Goal: Information Seeking & Learning: Learn about a topic

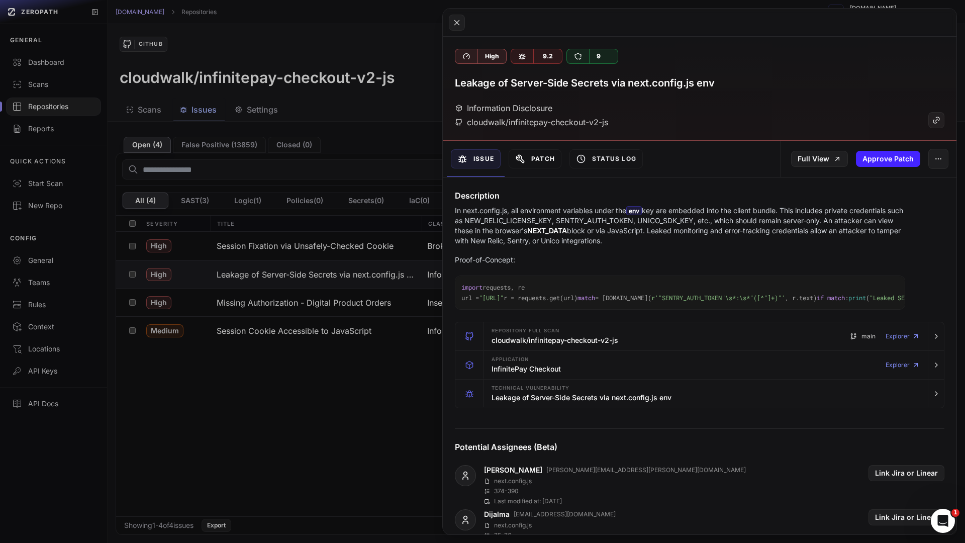
click at [536, 161] on button "Patch" at bounding box center [535, 158] width 53 height 19
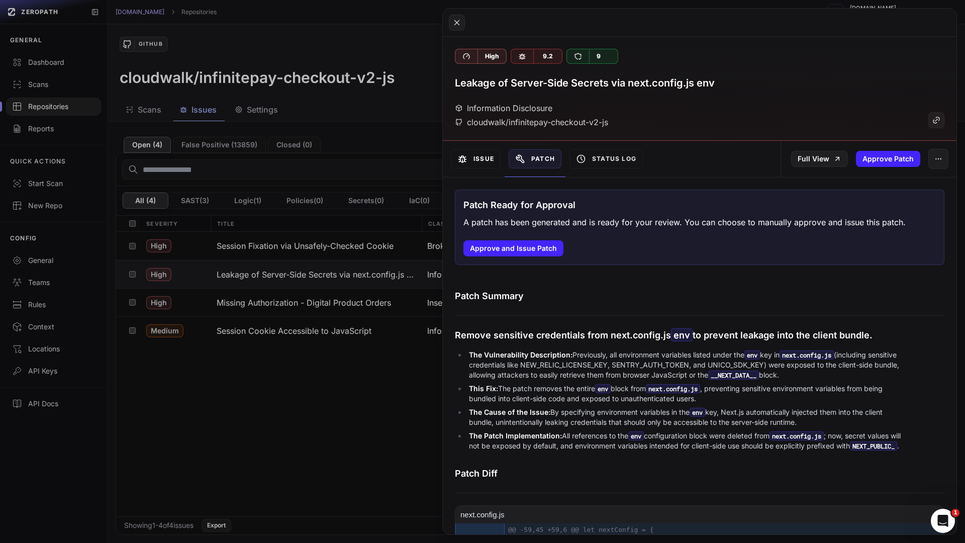
click at [475, 164] on button "Issue" at bounding box center [476, 158] width 50 height 19
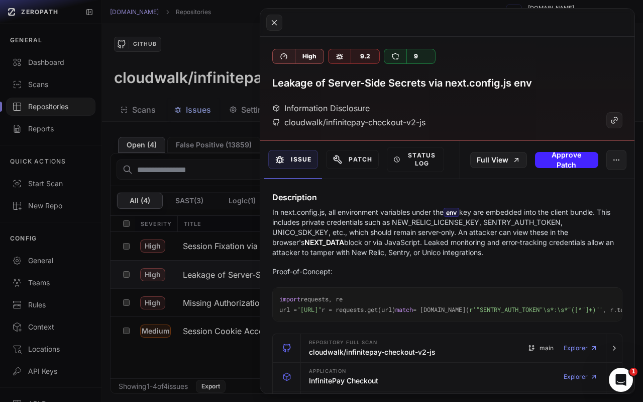
click at [409, 232] on p "In next.config.js, all environment variables under the env key are embedded int…" at bounding box center [447, 232] width 350 height 50
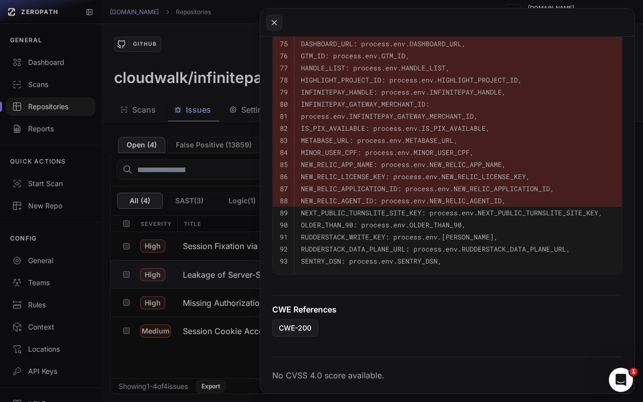
scroll to position [761, 0]
click at [619, 377] on icon "Open Intercom Messenger" at bounding box center [621, 379] width 17 height 17
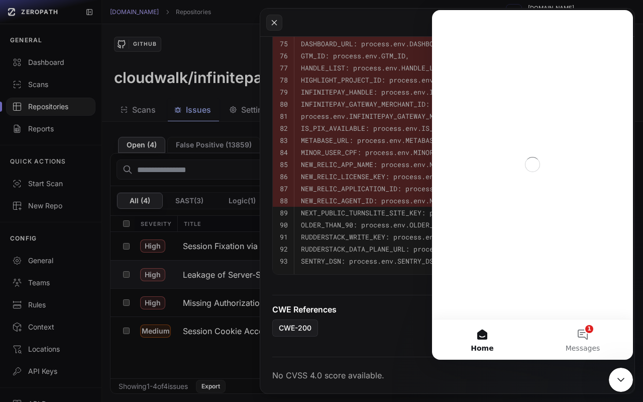
scroll to position [0, 0]
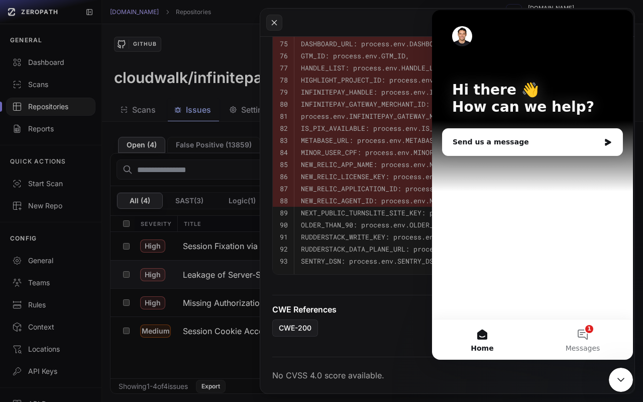
click at [627, 381] on icon "Close Intercom Messenger" at bounding box center [621, 379] width 12 height 12
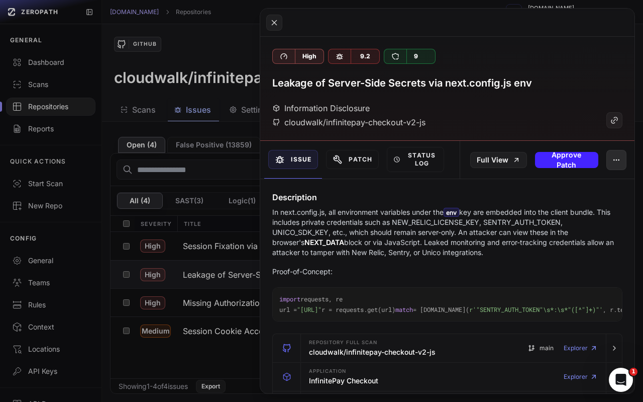
click at [619, 156] on icon "button" at bounding box center [617, 160] width 8 height 8
click at [447, 217] on p "In next.config.js, all environment variables under the env key are embedded int…" at bounding box center [447, 232] width 350 height 50
click at [277, 25] on icon at bounding box center [274, 23] width 9 height 12
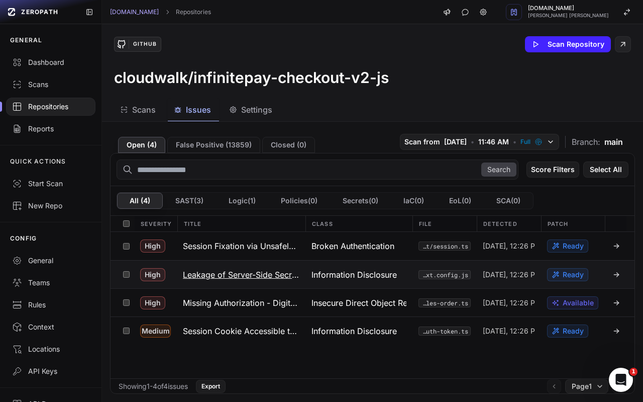
click at [612, 271] on div at bounding box center [616, 274] width 10 height 8
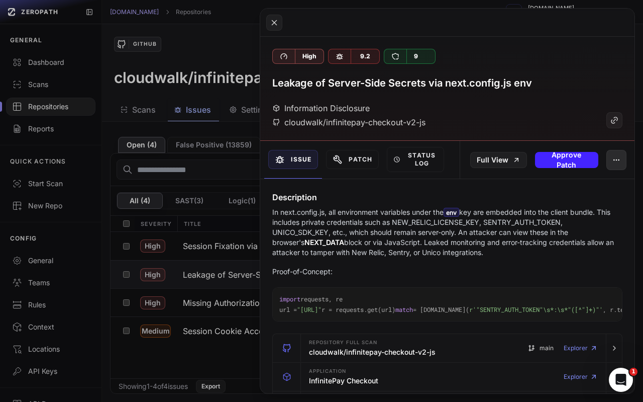
click at [613, 157] on icon "button" at bounding box center [617, 160] width 8 height 8
click at [405, 157] on button "Status Log" at bounding box center [415, 159] width 57 height 25
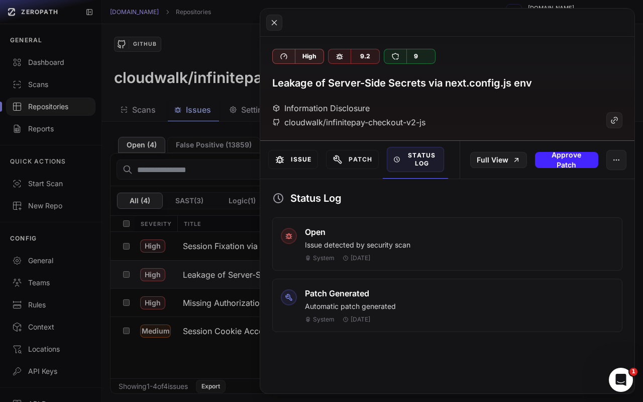
click at [288, 161] on button "Issue" at bounding box center [293, 159] width 50 height 19
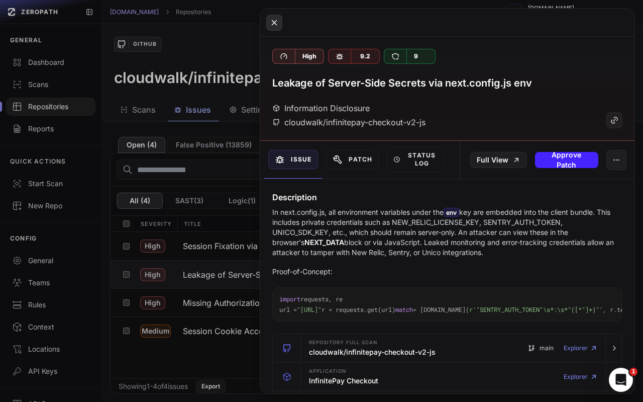
click at [271, 18] on icon at bounding box center [274, 23] width 9 height 12
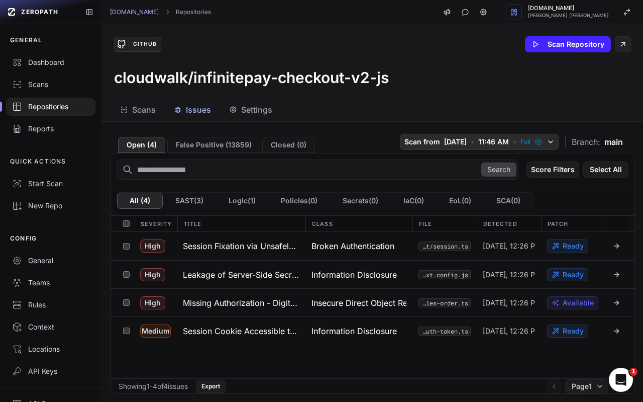
click at [552, 141] on icon "button" at bounding box center [551, 142] width 8 height 8
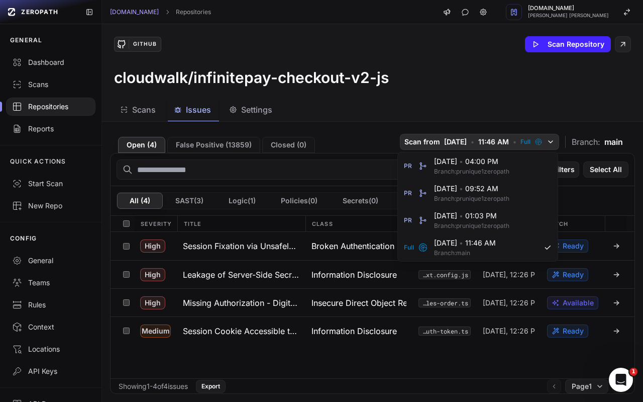
click at [552, 141] on icon "button" at bounding box center [551, 142] width 8 height 8
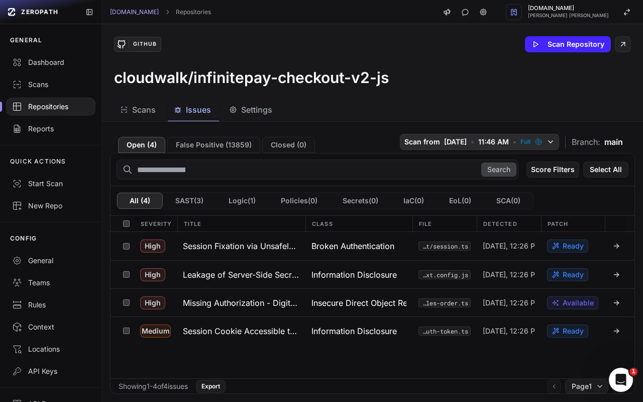
click at [552, 141] on icon "button" at bounding box center [551, 142] width 8 height 8
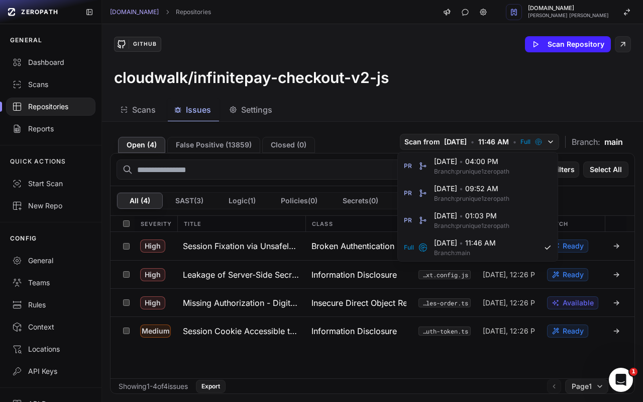
click at [524, 104] on div "Scans Issues Settings" at bounding box center [360, 110] width 517 height 23
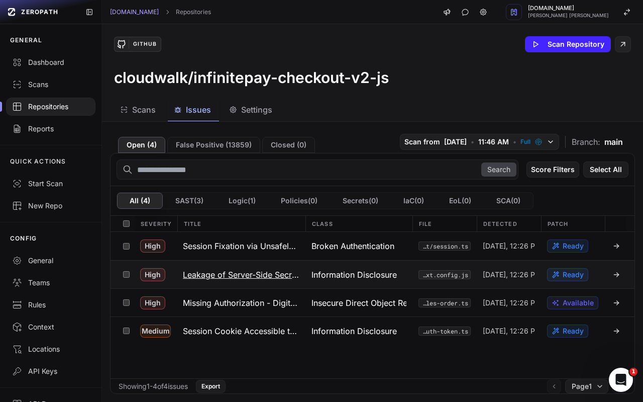
click at [119, 277] on button at bounding box center [127, 274] width 16 height 28
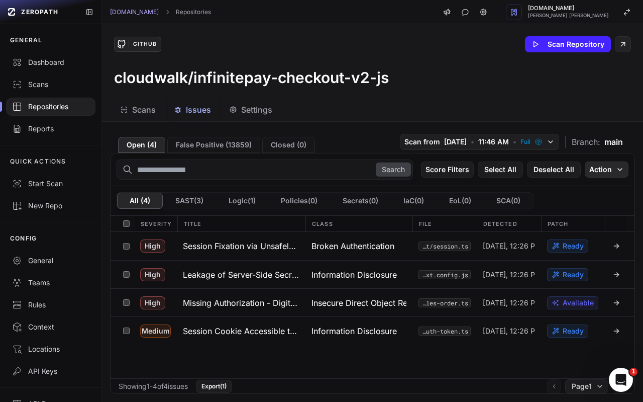
click at [605, 169] on button "Action" at bounding box center [607, 169] width 44 height 16
click at [600, 172] on button "Action" at bounding box center [607, 169] width 44 height 16
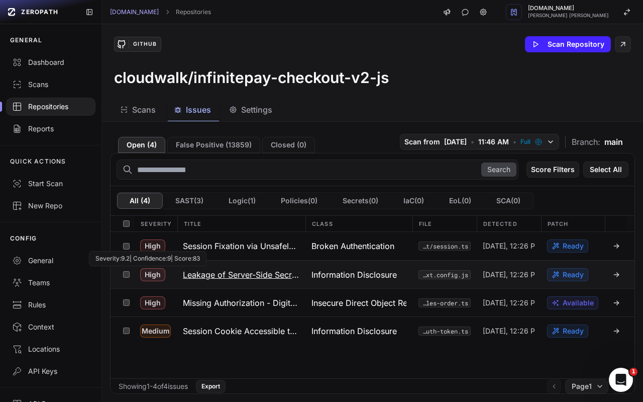
click at [192, 273] on h3 "Leakage of Server-Side Secrets via next.config.js env" at bounding box center [241, 274] width 117 height 12
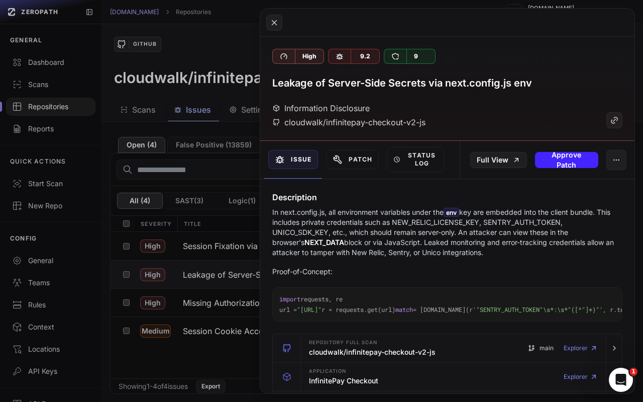
click at [627, 159] on div "Full View Approve Patch" at bounding box center [547, 160] width 175 height 38
click at [620, 161] on icon "button" at bounding box center [617, 160] width 8 height 8
click at [556, 109] on div "Information Disclosure cloudwalk/infinitepay-checkout-v2-js" at bounding box center [447, 115] width 350 height 26
click at [620, 118] on button at bounding box center [615, 120] width 16 height 16
click at [205, 173] on button at bounding box center [321, 201] width 643 height 402
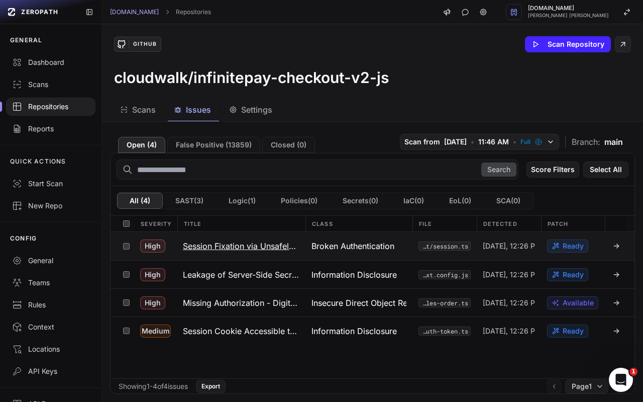
click at [246, 245] on h3 "Session Fixation via Unsafely-Checked Cookie" at bounding box center [241, 246] width 117 height 12
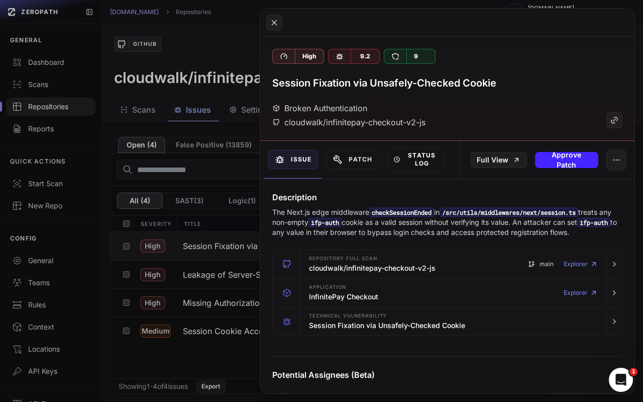
click at [397, 155] on icon at bounding box center [396, 159] width 7 height 10
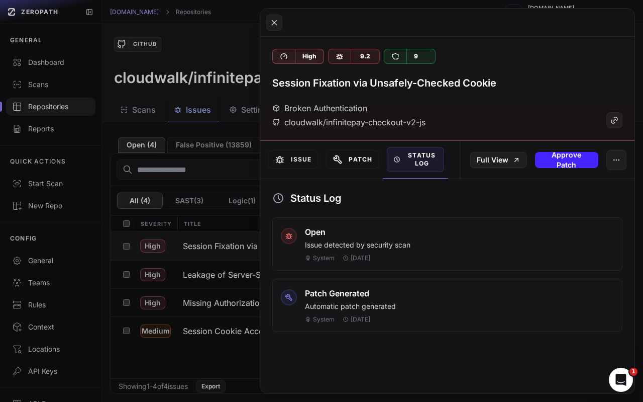
click at [354, 159] on button "Patch" at bounding box center [352, 159] width 53 height 19
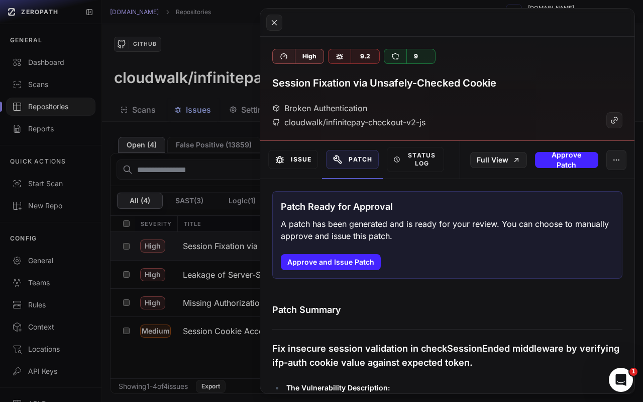
click at [306, 159] on button "Issue" at bounding box center [293, 159] width 50 height 19
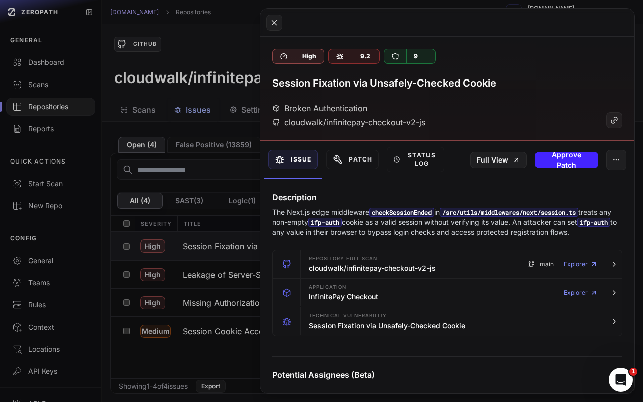
click at [245, 181] on button at bounding box center [321, 201] width 643 height 402
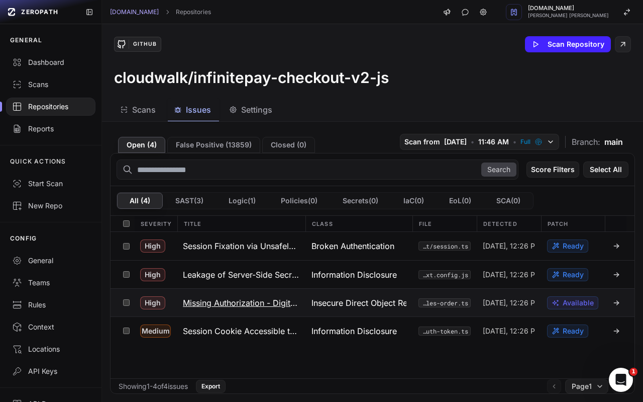
click at [239, 304] on h3 "Missing Authorization - Digital Product Orders" at bounding box center [241, 303] width 117 height 12
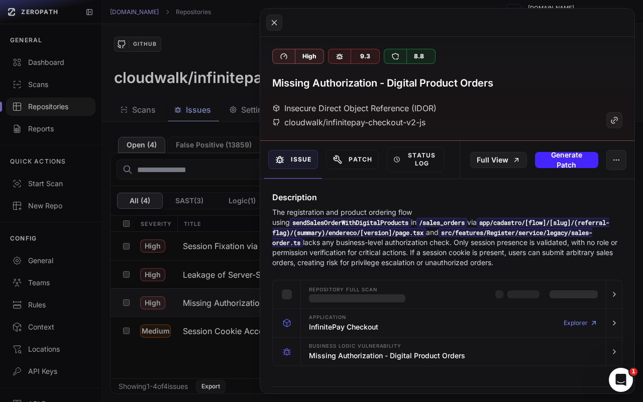
click at [227, 241] on button at bounding box center [321, 201] width 643 height 402
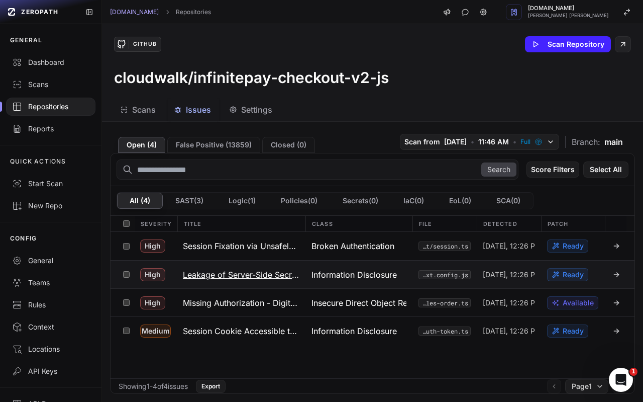
click at [212, 275] on h3 "Leakage of Server-Side Secrets via next.config.js env" at bounding box center [241, 274] width 117 height 12
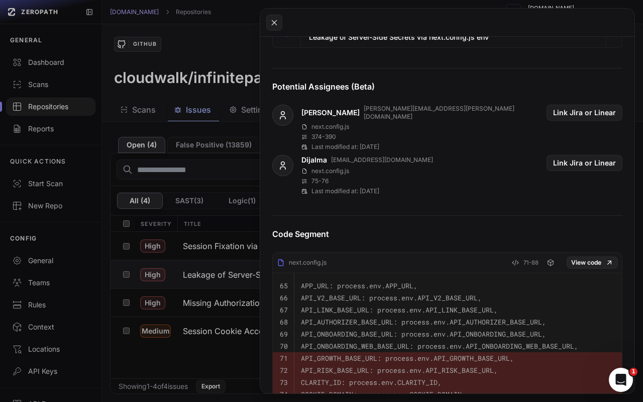
scroll to position [368, 0]
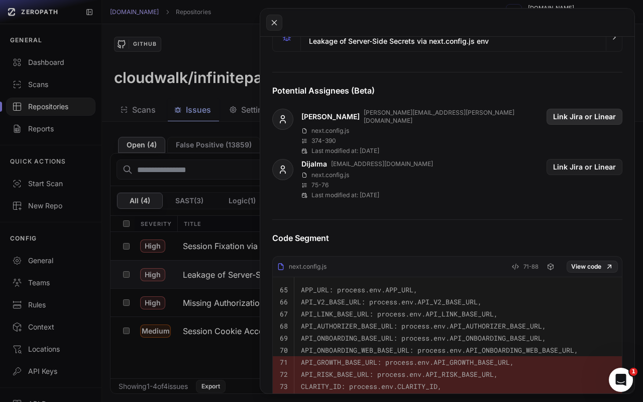
click at [587, 125] on button "Link Jira or Linear" at bounding box center [585, 117] width 76 height 16
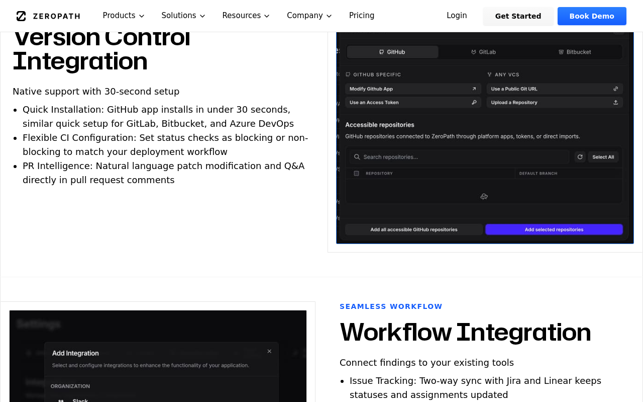
scroll to position [425, 0]
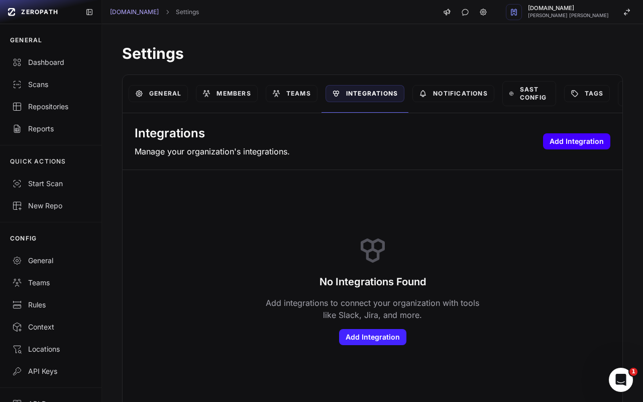
click at [574, 139] on button "Add Integration" at bounding box center [576, 141] width 67 height 16
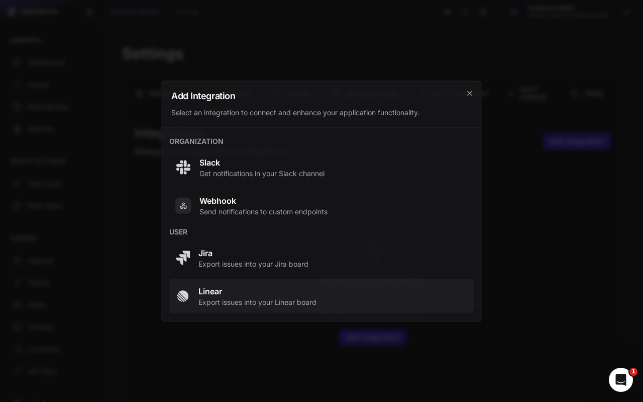
click at [241, 291] on span "Linear" at bounding box center [258, 290] width 118 height 12
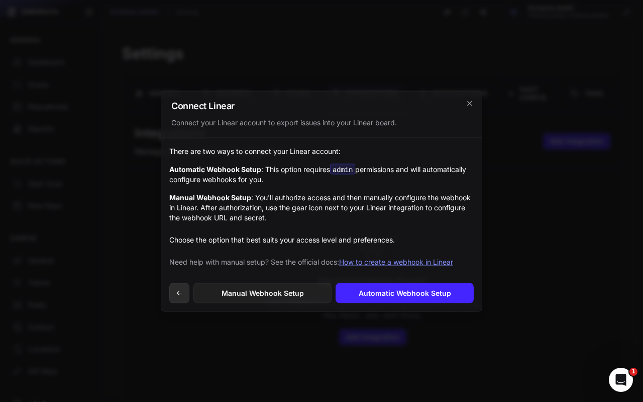
click at [180, 297] on button at bounding box center [179, 292] width 20 height 20
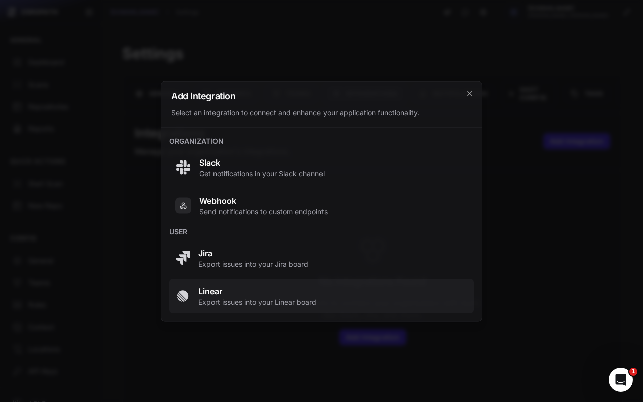
click at [214, 294] on span "Linear" at bounding box center [258, 290] width 118 height 12
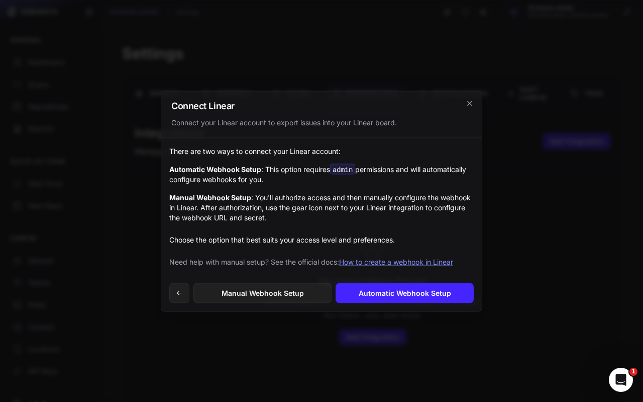
click at [464, 102] on h2 "Connect Linear" at bounding box center [321, 105] width 301 height 9
click at [470, 100] on icon "cross 2," at bounding box center [470, 103] width 8 height 8
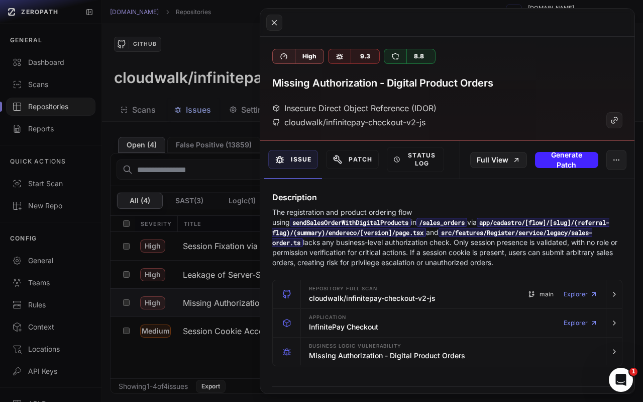
click at [526, 83] on div "Missing Authorization - Digital Product Orders" at bounding box center [447, 83] width 350 height 14
click at [202, 189] on button at bounding box center [321, 201] width 643 height 402
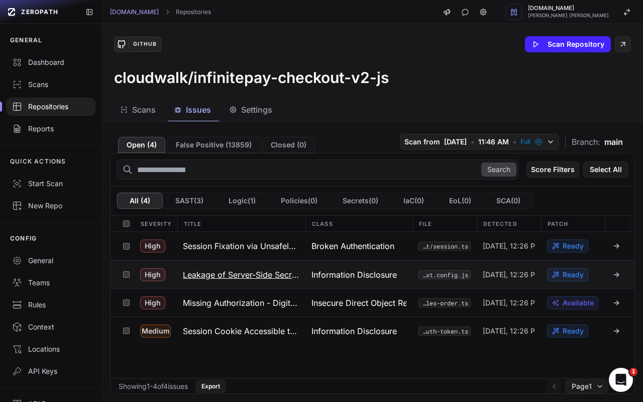
click at [230, 269] on h3 "Leakage of Server-Side Secrets via next.config.js env" at bounding box center [241, 274] width 117 height 12
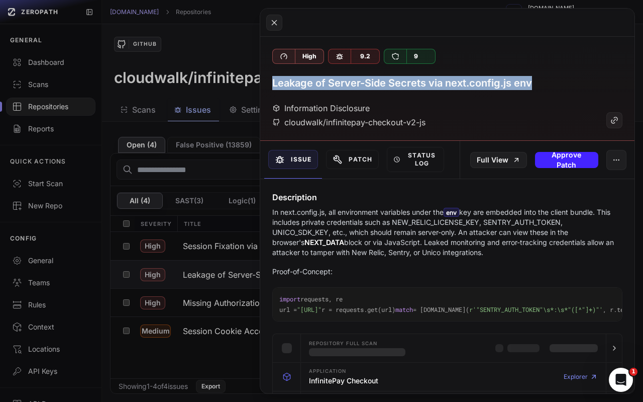
drag, startPoint x: 545, startPoint y: 80, endPoint x: 270, endPoint y: 83, distance: 274.9
click at [270, 83] on div "High 9.2 9 Leakage of Server-Side Secrets via next.config.js env Information Di…" at bounding box center [447, 89] width 374 height 104
copy h3 "Leakage of Server-Side Secrets via next.config.js env"
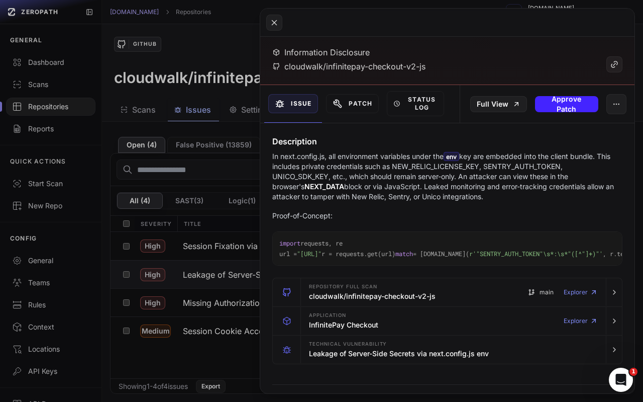
scroll to position [57, 0]
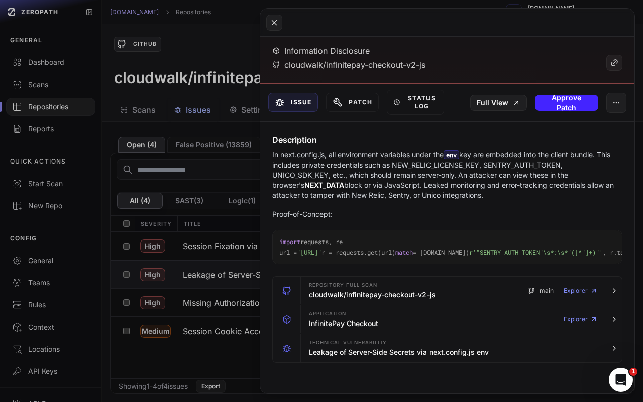
drag, startPoint x: 471, startPoint y: 196, endPoint x: 270, endPoint y: 142, distance: 208.2
click at [270, 142] on div "Description In next.config.js, all environment variables under the env key are …" at bounding box center [447, 199] width 374 height 130
copy div "Description In next.config.js, all environment variables under the env key are …"
click at [615, 62] on icon at bounding box center [614, 64] width 4 height 4
click at [240, 159] on button at bounding box center [321, 201] width 643 height 402
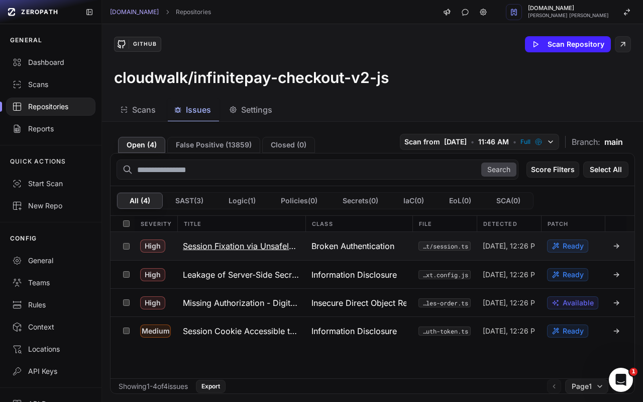
click at [236, 250] on h3 "Session Fixation via Unsafely-Checked Cookie" at bounding box center [241, 246] width 117 height 12
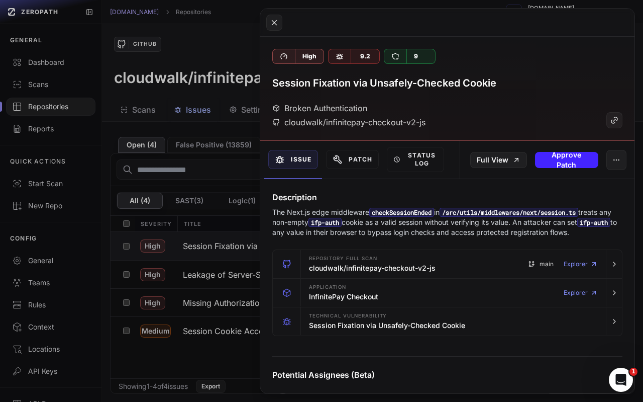
click at [244, 220] on button at bounding box center [321, 201] width 643 height 402
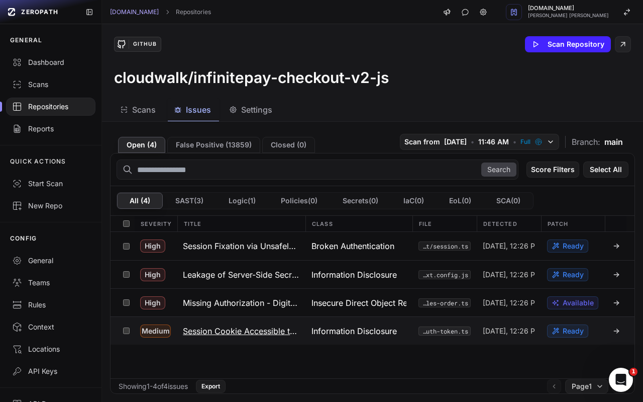
click at [250, 329] on h3 "Session Cookie Accessible to JavaScript" at bounding box center [241, 331] width 117 height 12
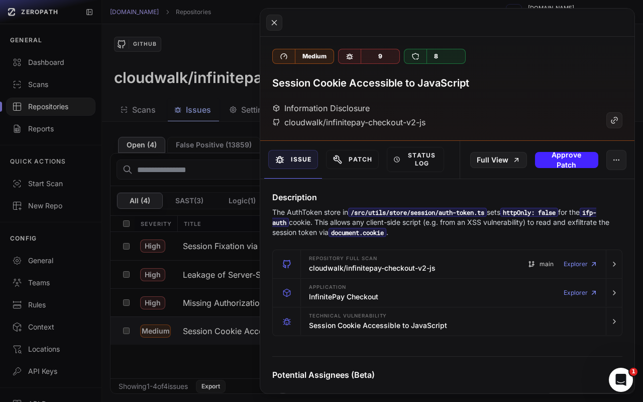
click at [236, 360] on button at bounding box center [321, 201] width 643 height 402
